Goal: Information Seeking & Learning: Learn about a topic

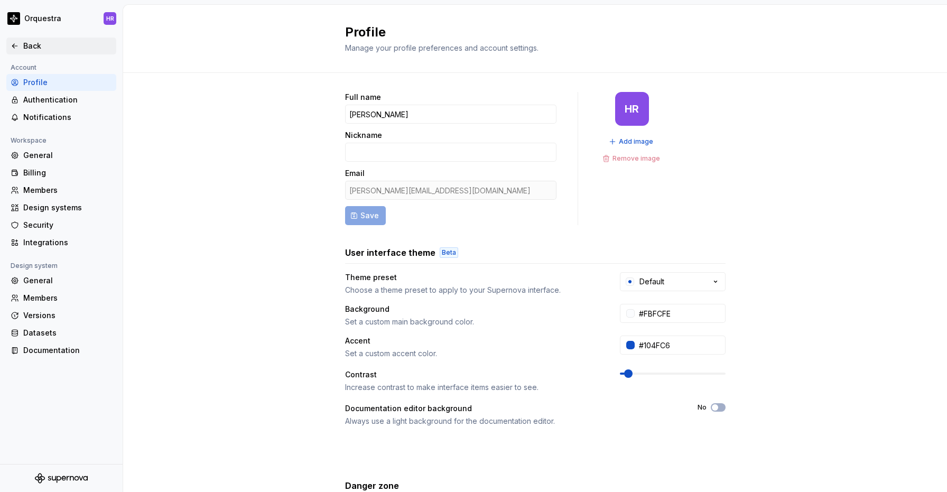
click at [27, 45] on div "Back" at bounding box center [67, 46] width 89 height 11
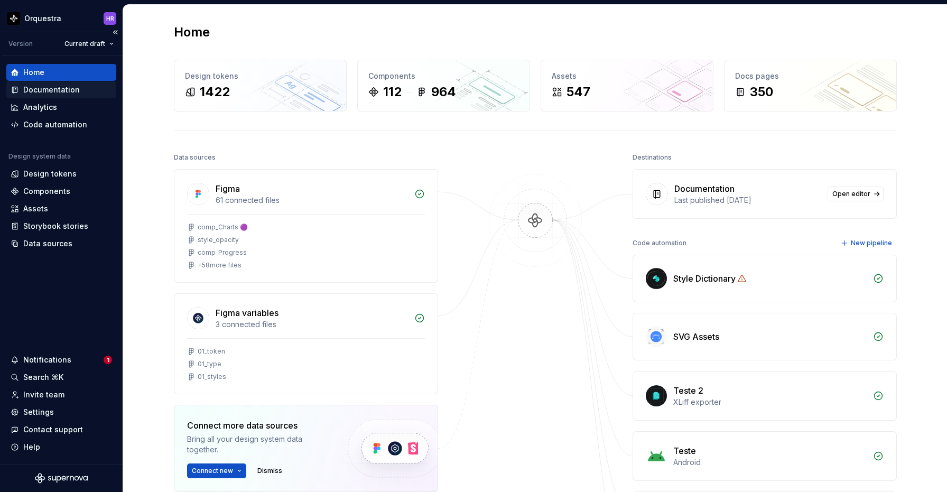
click at [60, 88] on div "Documentation" at bounding box center [51, 90] width 57 height 11
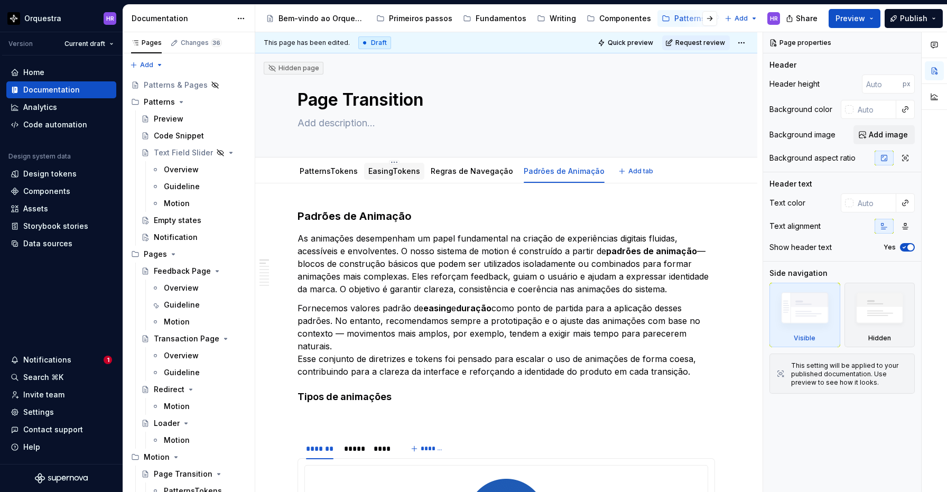
click at [386, 173] on link "EasingTokens" at bounding box center [394, 171] width 52 height 9
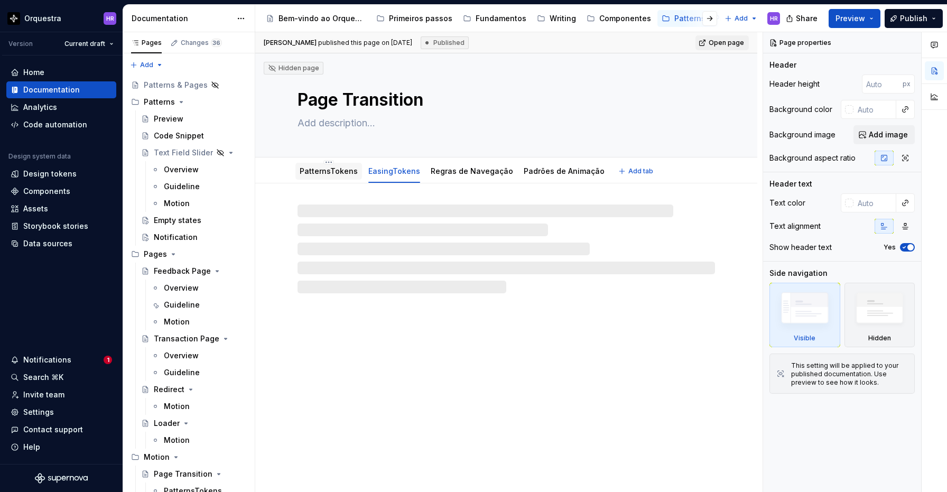
click at [342, 171] on link "PatternsTokens" at bounding box center [329, 171] width 58 height 9
click at [708, 40] on link "Open page" at bounding box center [722, 42] width 53 height 15
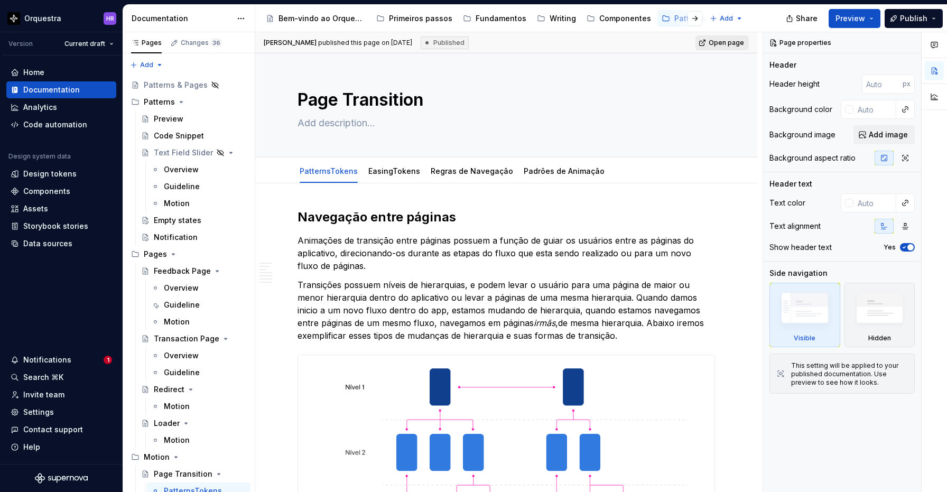
type textarea "*"
